Goal: Task Accomplishment & Management: Manage account settings

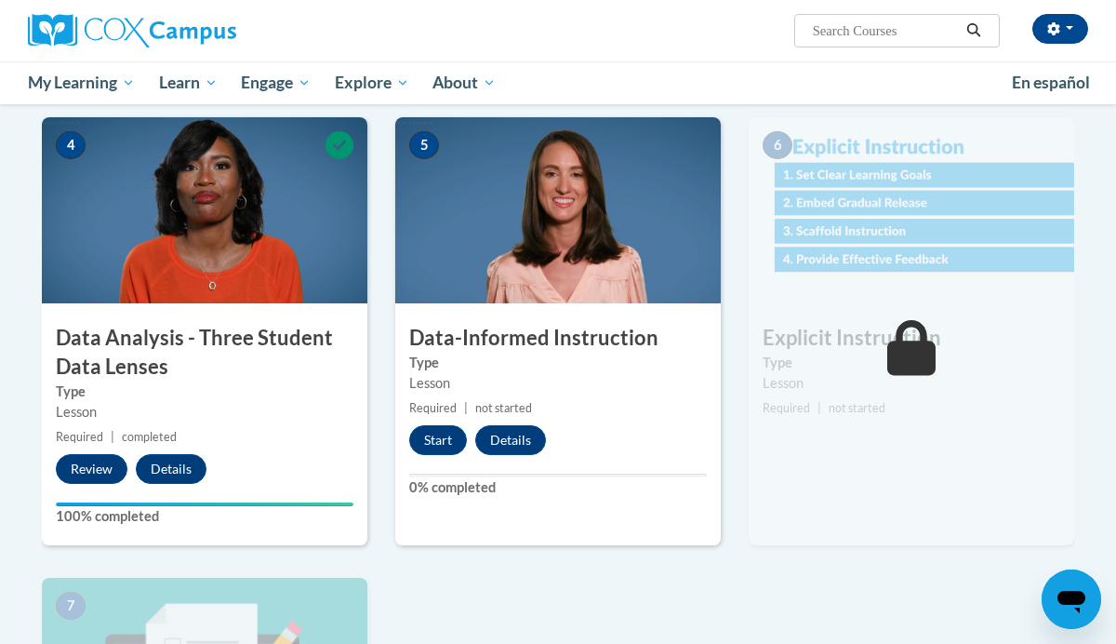
scroll to position [901, 0]
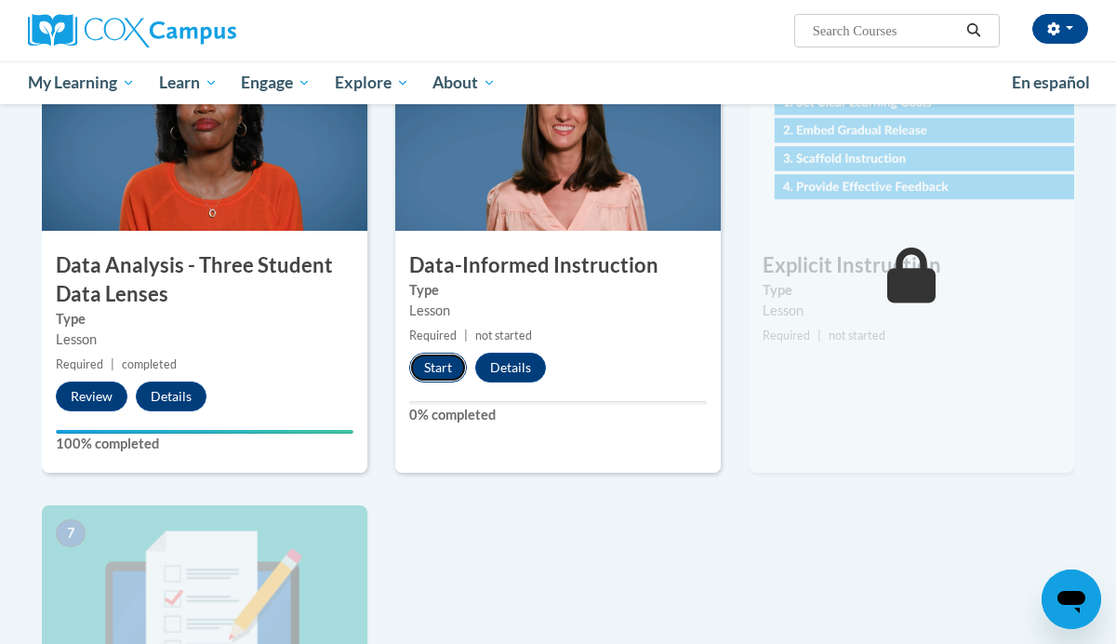
click at [437, 368] on button "Start" at bounding box center [438, 367] width 58 height 30
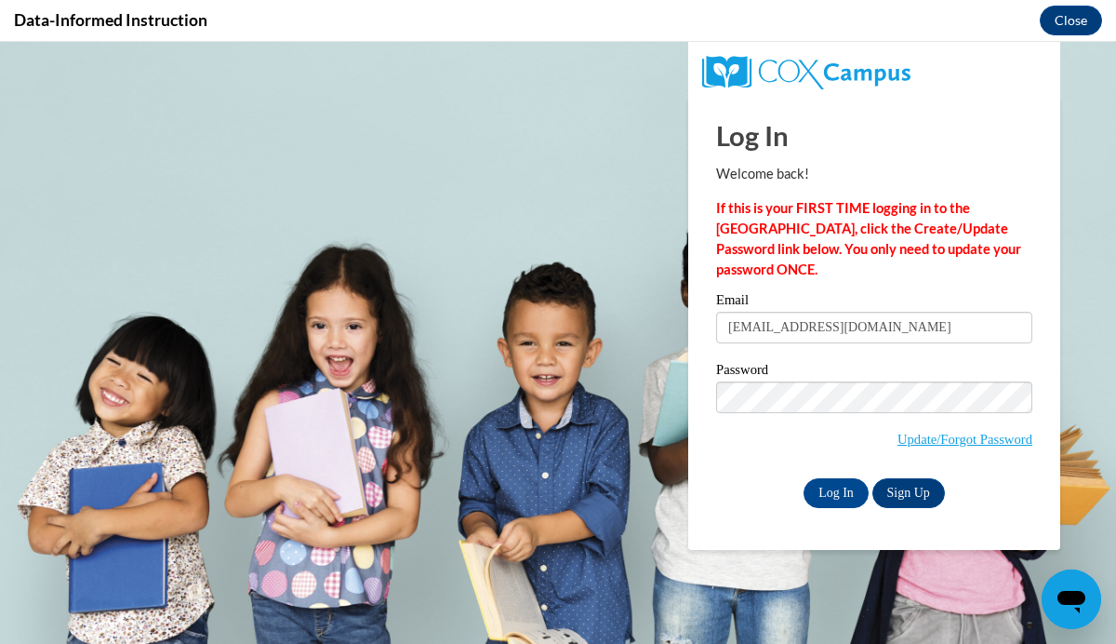
scroll to position [0, 0]
click at [830, 495] on input "Log In" at bounding box center [835, 493] width 65 height 30
